Goal: Find specific page/section: Find specific page/section

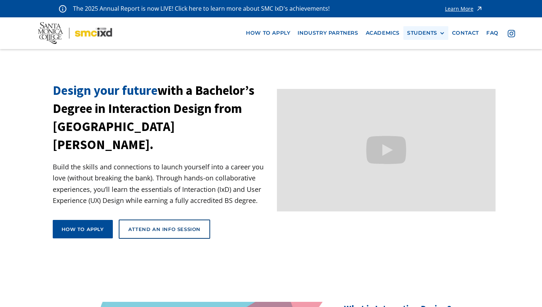
click at [430, 35] on div "STUDENTS" at bounding box center [422, 33] width 30 height 6
click at [424, 75] on link "Alumni" at bounding box center [440, 74] width 66 height 14
click at [419, 73] on link "Alumni" at bounding box center [440, 74] width 66 height 14
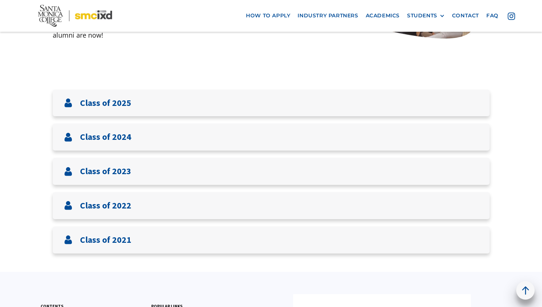
scroll to position [240, 0]
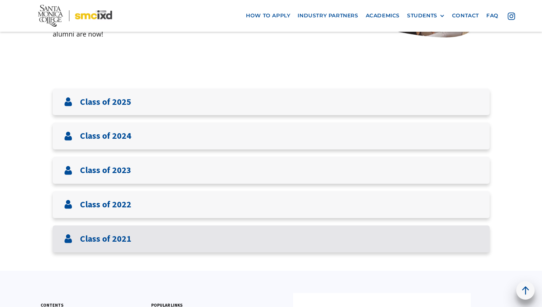
click at [130, 247] on div "Class of 2021" at bounding box center [271, 238] width 437 height 27
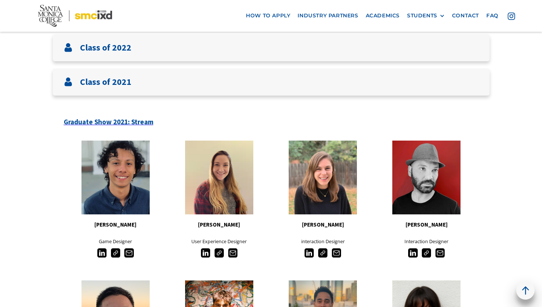
scroll to position [395, 0]
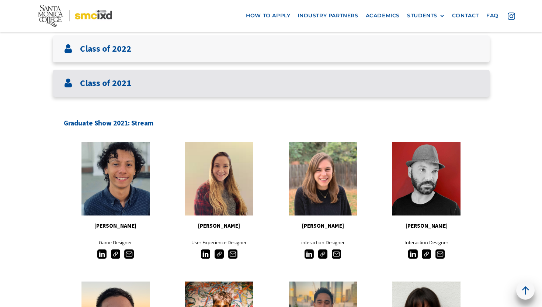
click at [118, 90] on div "Class of 2021" at bounding box center [271, 83] width 437 height 27
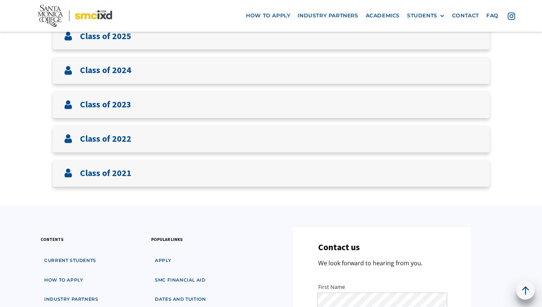
scroll to position [302, 0]
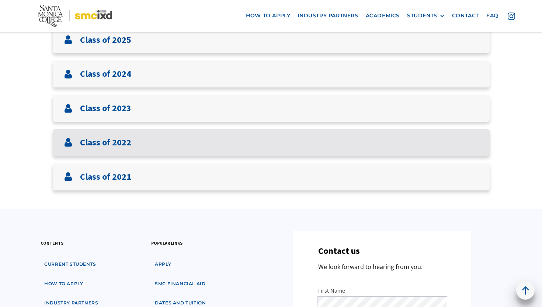
click at [131, 145] on div "Class of 2022" at bounding box center [271, 142] width 437 height 27
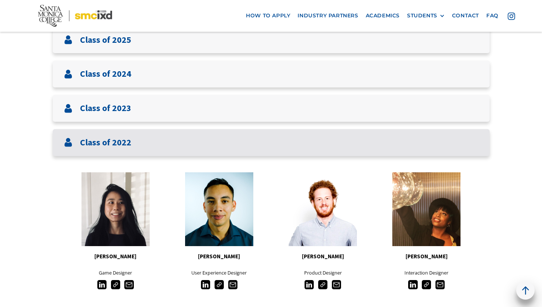
click at [68, 146] on img at bounding box center [68, 142] width 9 height 9
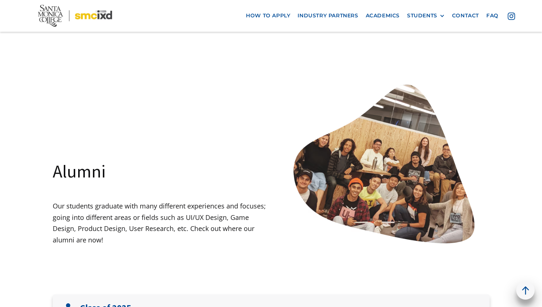
scroll to position [0, 0]
